Goal: Book appointment/travel/reservation

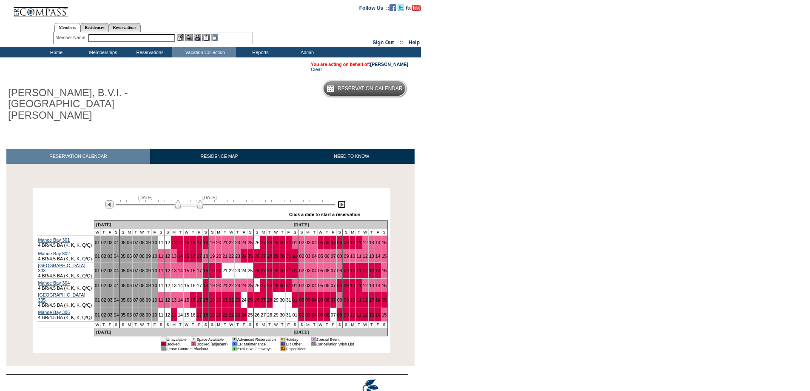
click at [344, 200] on img at bounding box center [342, 204] width 8 height 8
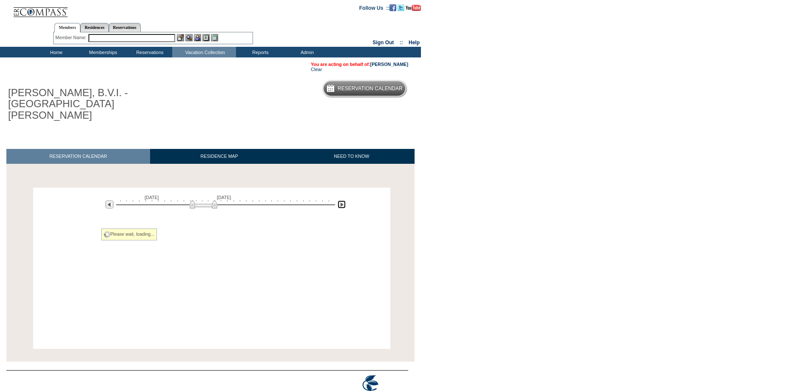
click at [344, 200] on img at bounding box center [342, 204] width 8 height 8
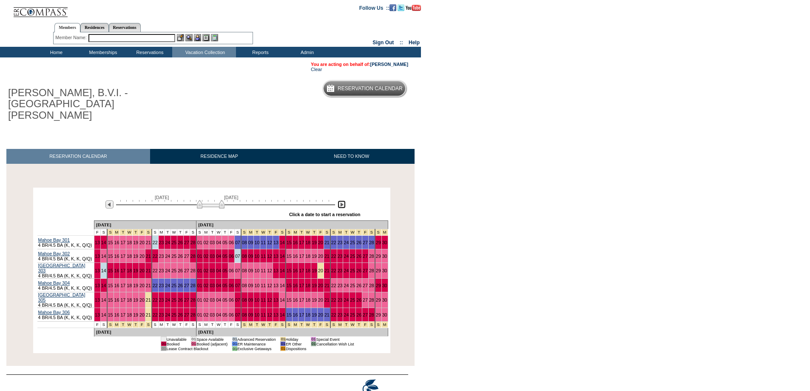
click at [344, 200] on img at bounding box center [342, 204] width 8 height 8
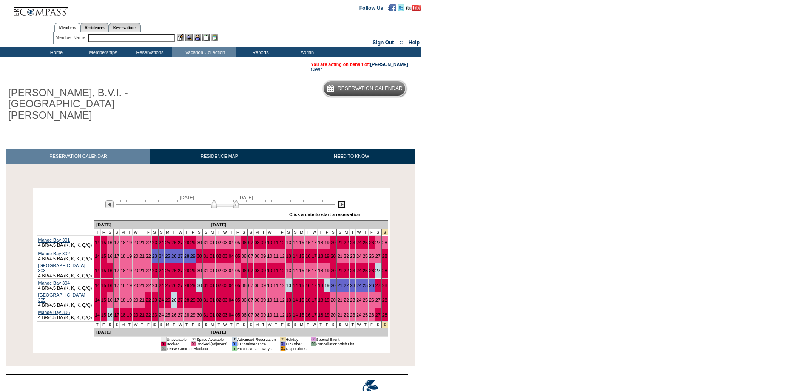
click at [344, 200] on img at bounding box center [342, 204] width 8 height 8
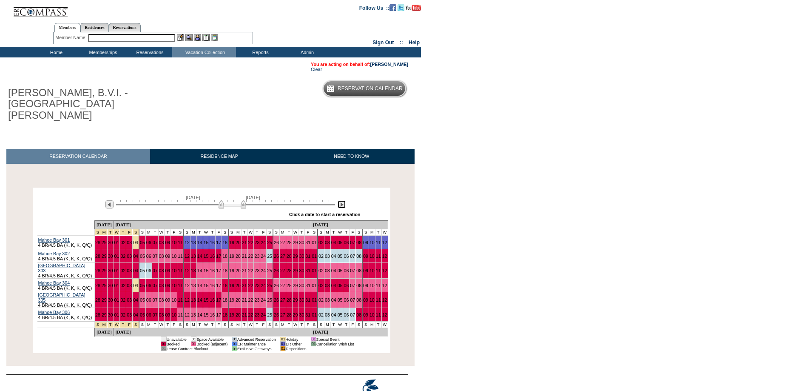
click at [344, 200] on img at bounding box center [342, 204] width 8 height 8
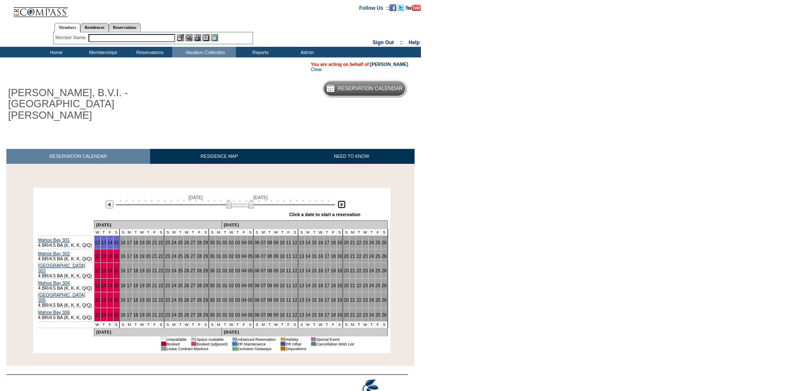
click at [344, 200] on img at bounding box center [342, 204] width 8 height 8
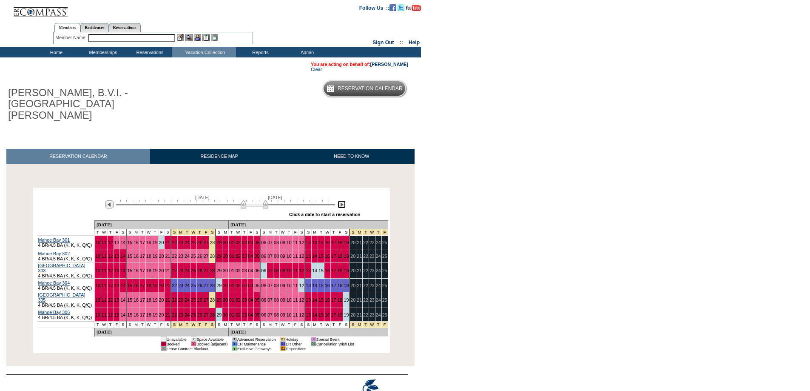
click at [344, 200] on img at bounding box center [342, 204] width 8 height 8
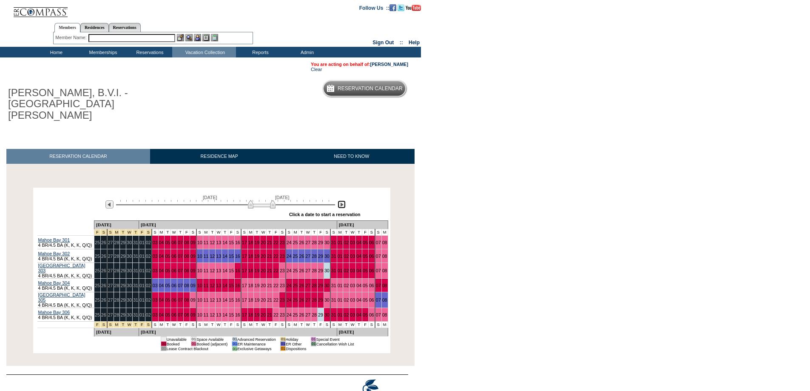
click at [344, 200] on img at bounding box center [342, 204] width 8 height 8
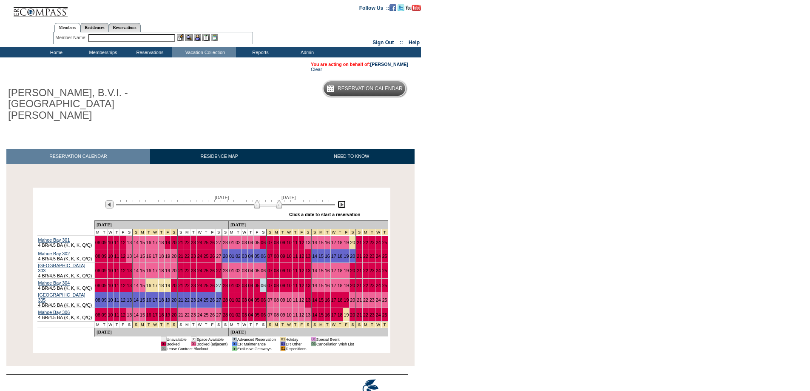
click at [260, 200] on img at bounding box center [268, 204] width 28 height 9
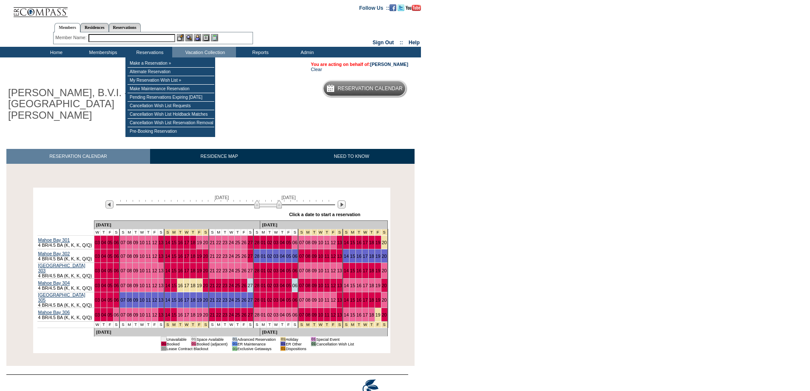
click at [125, 32] on div "Member Name: Destination or Residence: ReservationId:" at bounding box center [153, 38] width 200 height 12
click at [126, 37] on input "text" at bounding box center [131, 38] width 87 height 8
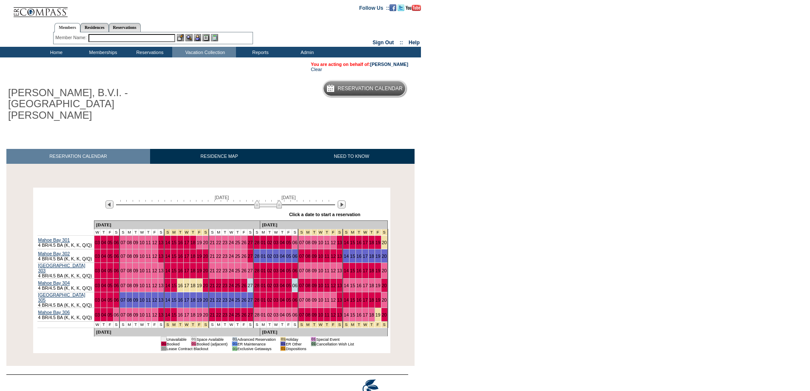
type input "h"
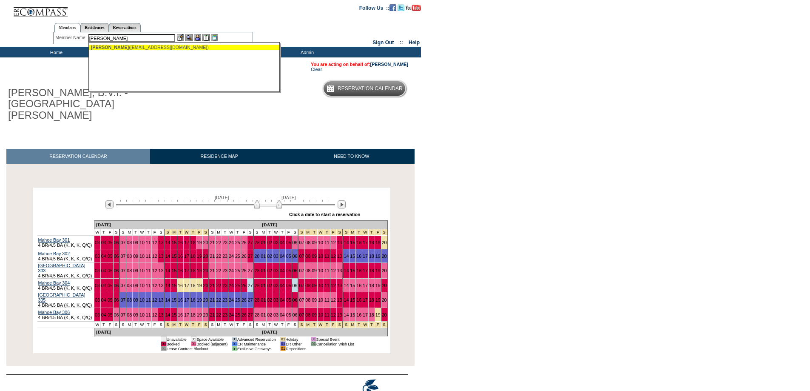
click at [131, 47] on div "[PERSON_NAME] ([EMAIL_ADDRESS][DOMAIN_NAME])" at bounding box center [184, 47] width 187 height 5
type input "[PERSON_NAME] ([EMAIL_ADDRESS][DOMAIN_NAME])"
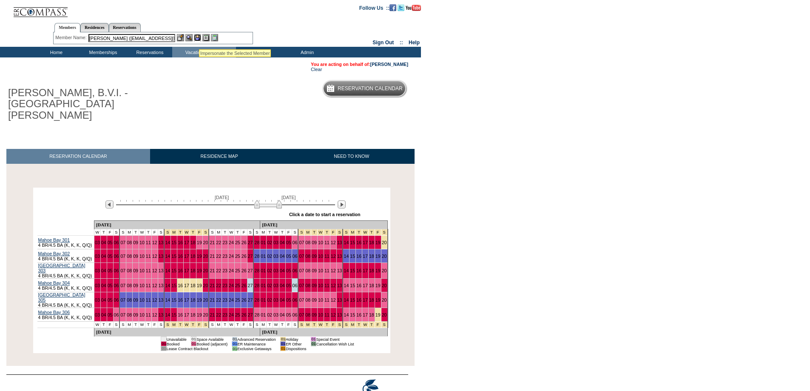
click at [199, 39] on img at bounding box center [197, 37] width 7 height 7
click at [188, 37] on img at bounding box center [188, 37] width 7 height 7
